Goal: Find specific page/section: Find specific page/section

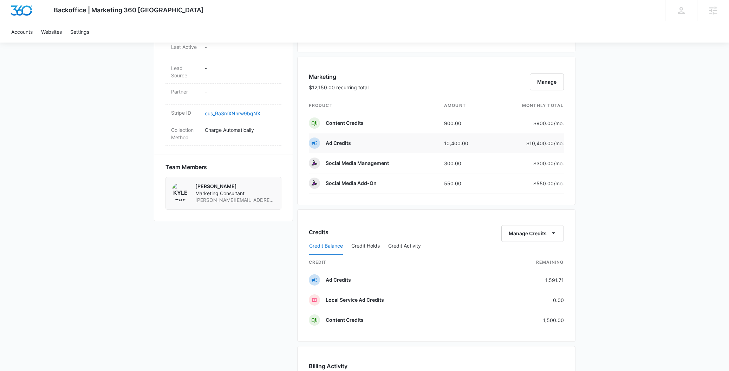
scroll to position [434, 0]
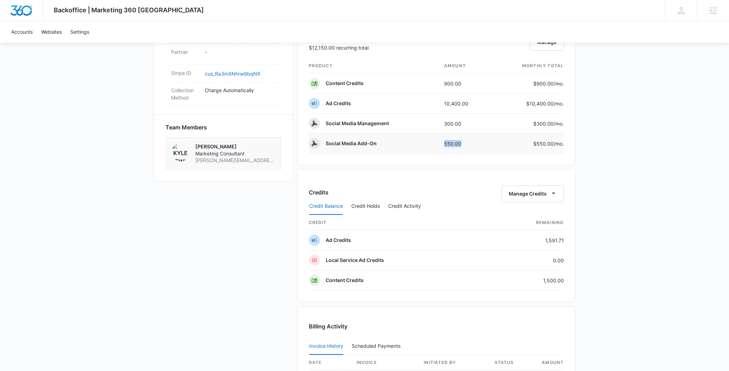
drag, startPoint x: 434, startPoint y: 143, endPoint x: 485, endPoint y: 150, distance: 51.0
click at [485, 150] on tr "Social Media Add-On 550.00 $550.00 /mo." at bounding box center [436, 144] width 255 height 20
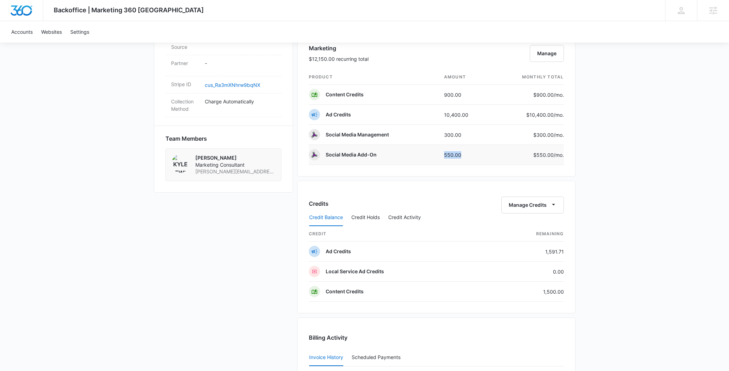
scroll to position [417, 0]
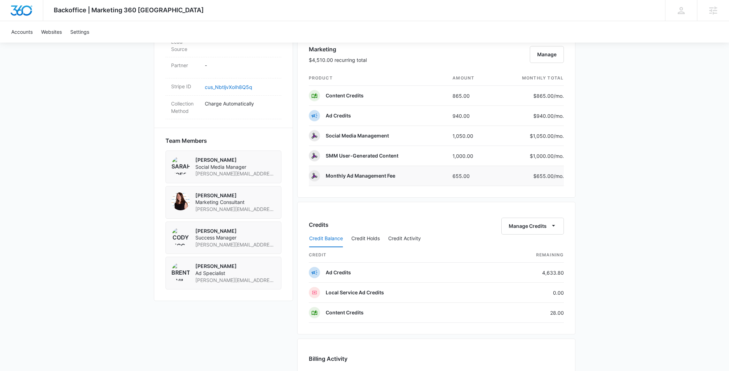
scroll to position [408, 0]
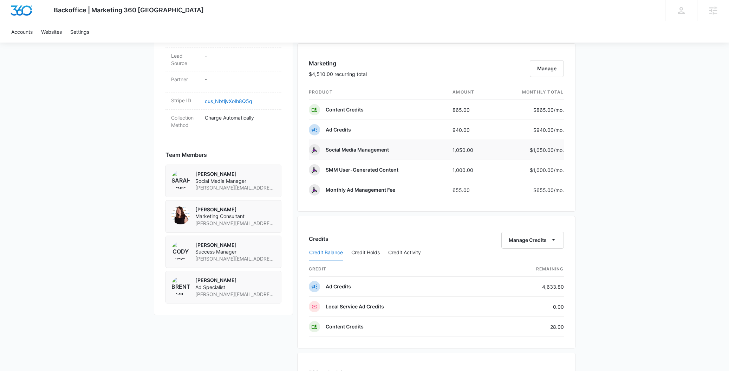
drag, startPoint x: 439, startPoint y: 150, endPoint x: 489, endPoint y: 147, distance: 50.0
click at [489, 147] on tr "Social Media Management 1,050.00 $1,050.00 /mo." at bounding box center [436, 150] width 255 height 20
drag, startPoint x: 431, startPoint y: 174, endPoint x: 490, endPoint y: 170, distance: 59.5
click at [490, 170] on tr "SMM User-Generated Content 1,000.00 $1,000.00 /mo." at bounding box center [436, 170] width 255 height 20
